Goal: Information Seeking & Learning: Learn about a topic

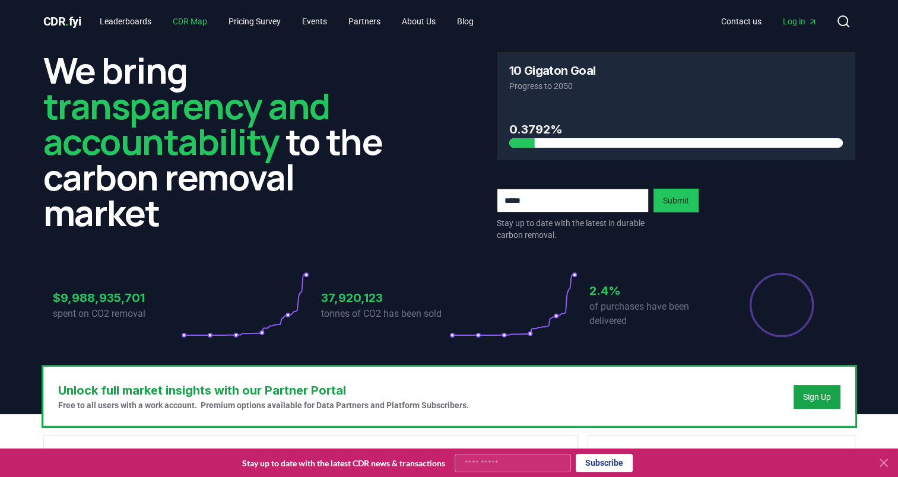
click at [205, 19] on link "CDR Map" at bounding box center [189, 21] width 53 height 21
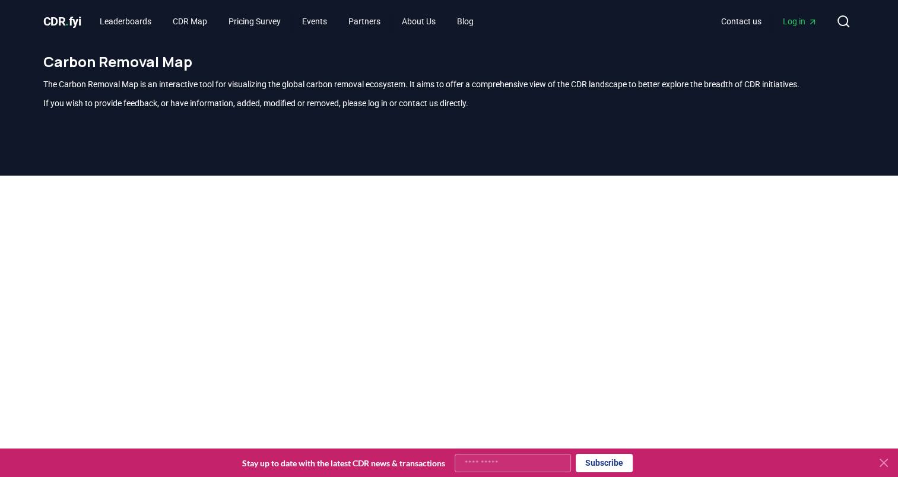
scroll to position [349, 0]
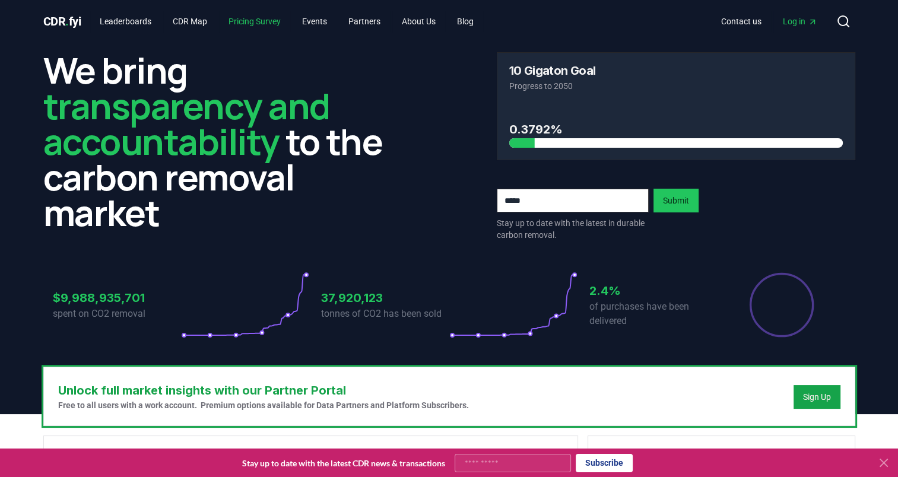
click at [261, 21] on link "Pricing Survey" at bounding box center [254, 21] width 71 height 21
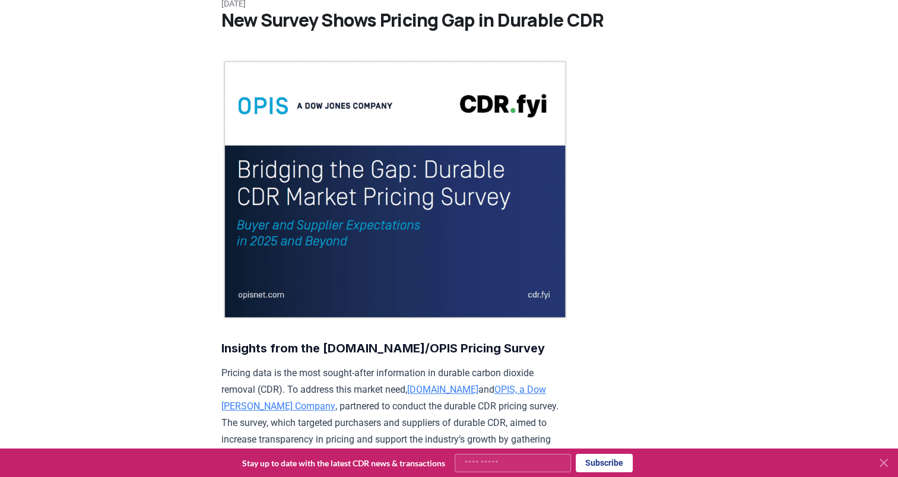
scroll to position [178, 0]
